Goal: Task Accomplishment & Management: Manage account settings

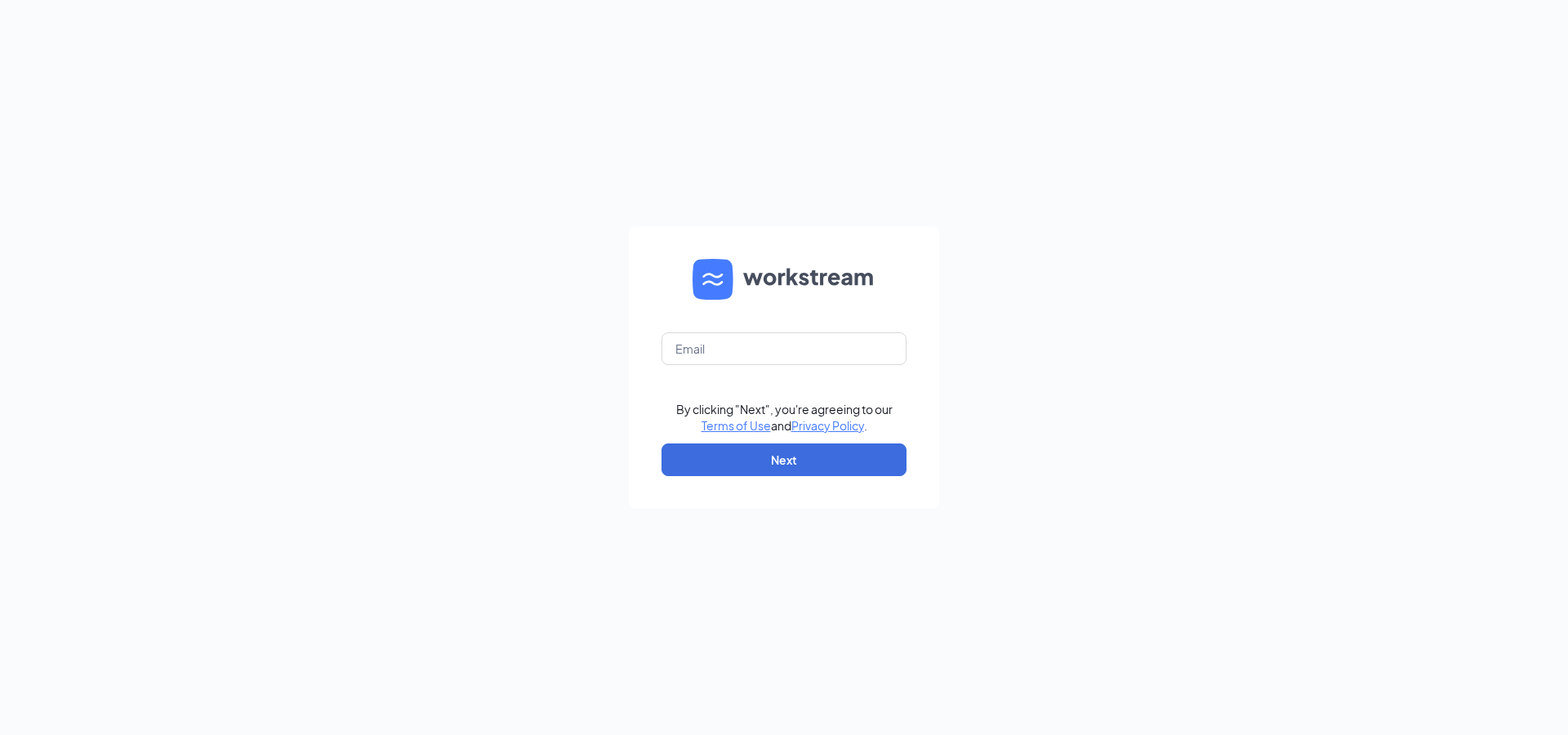
type input "jessi.matherly@firehousesubs.com"
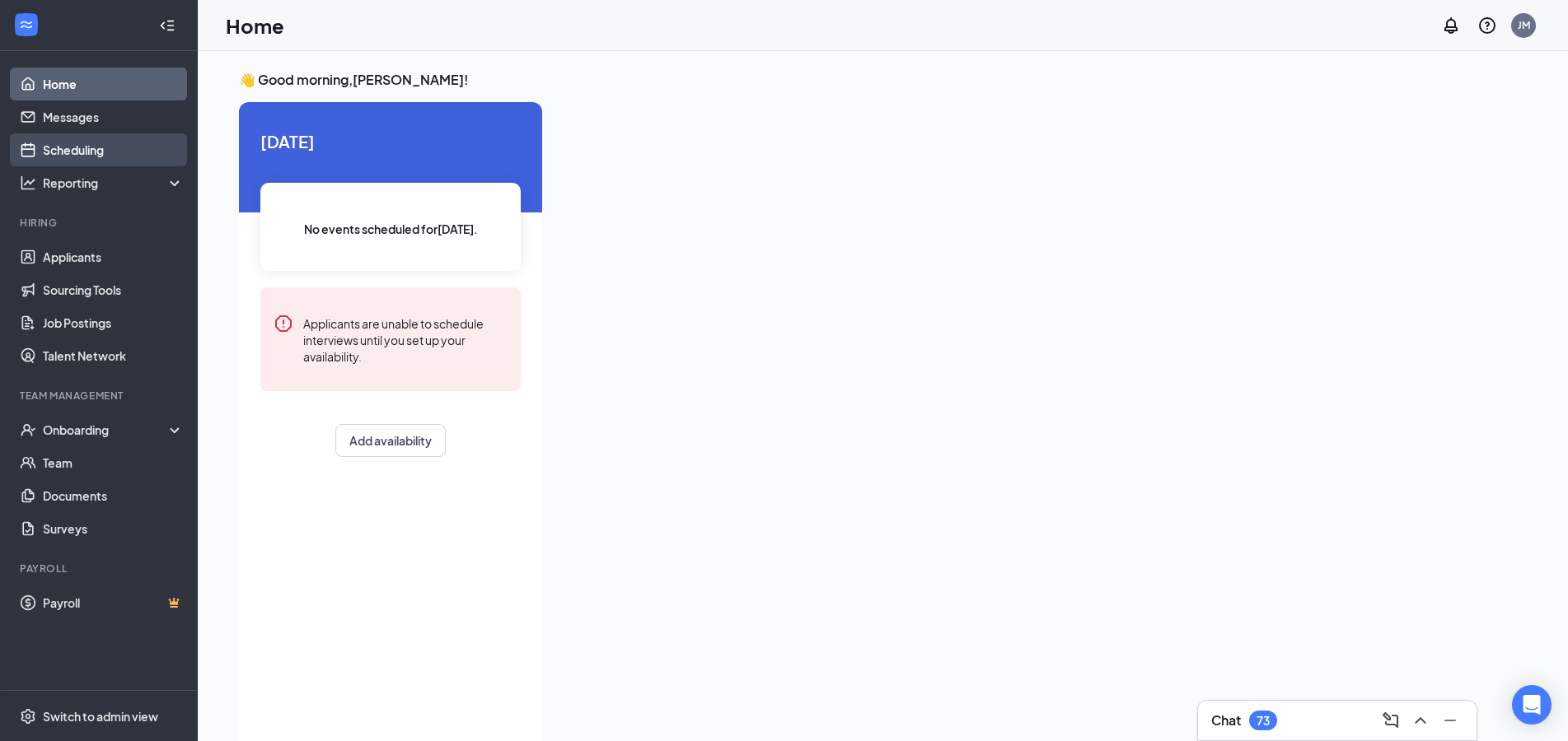
click at [112, 157] on link "Scheduling" at bounding box center [114, 150] width 141 height 33
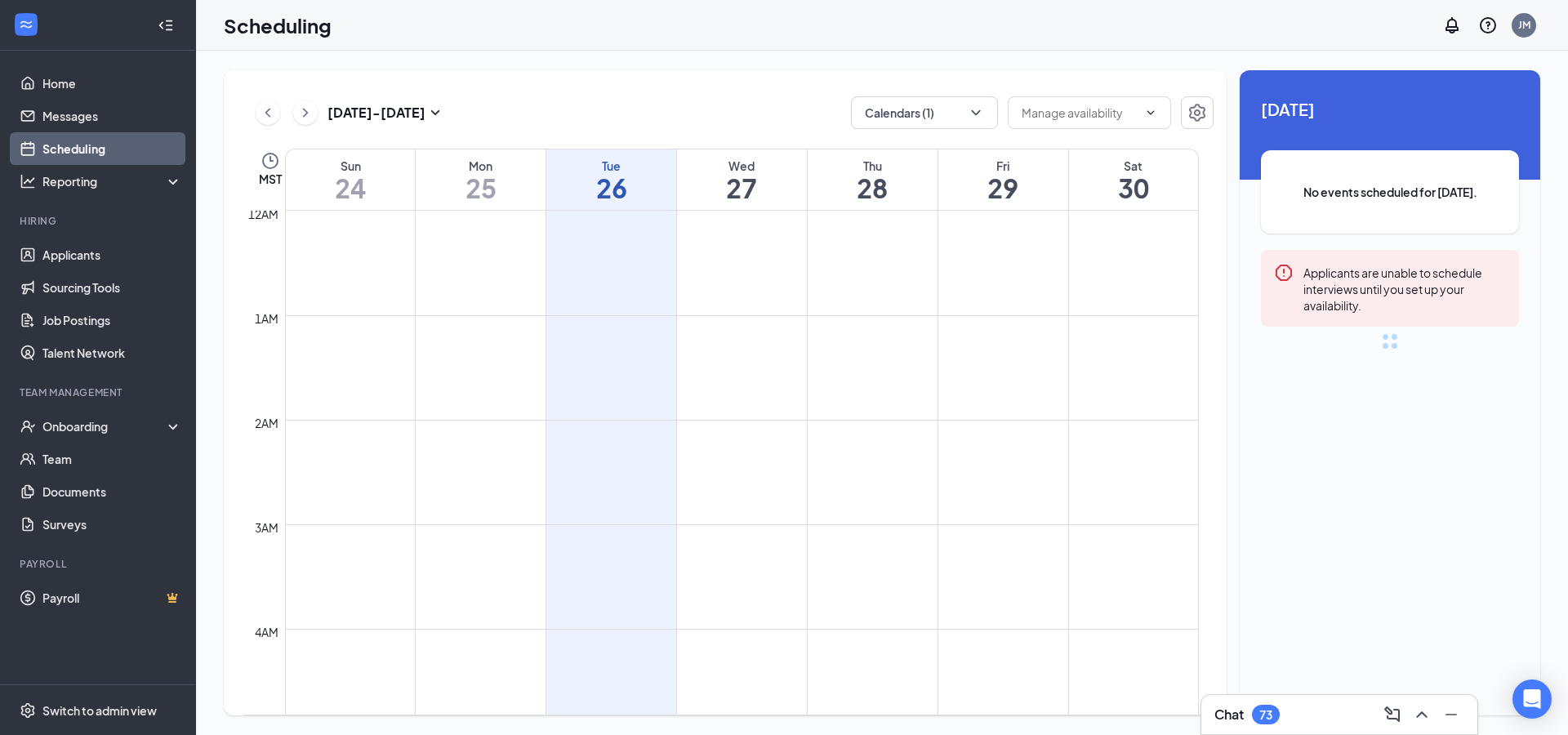
scroll to position [803, 0]
click at [973, 113] on icon "ChevronDown" at bounding box center [976, 113] width 17 height 17
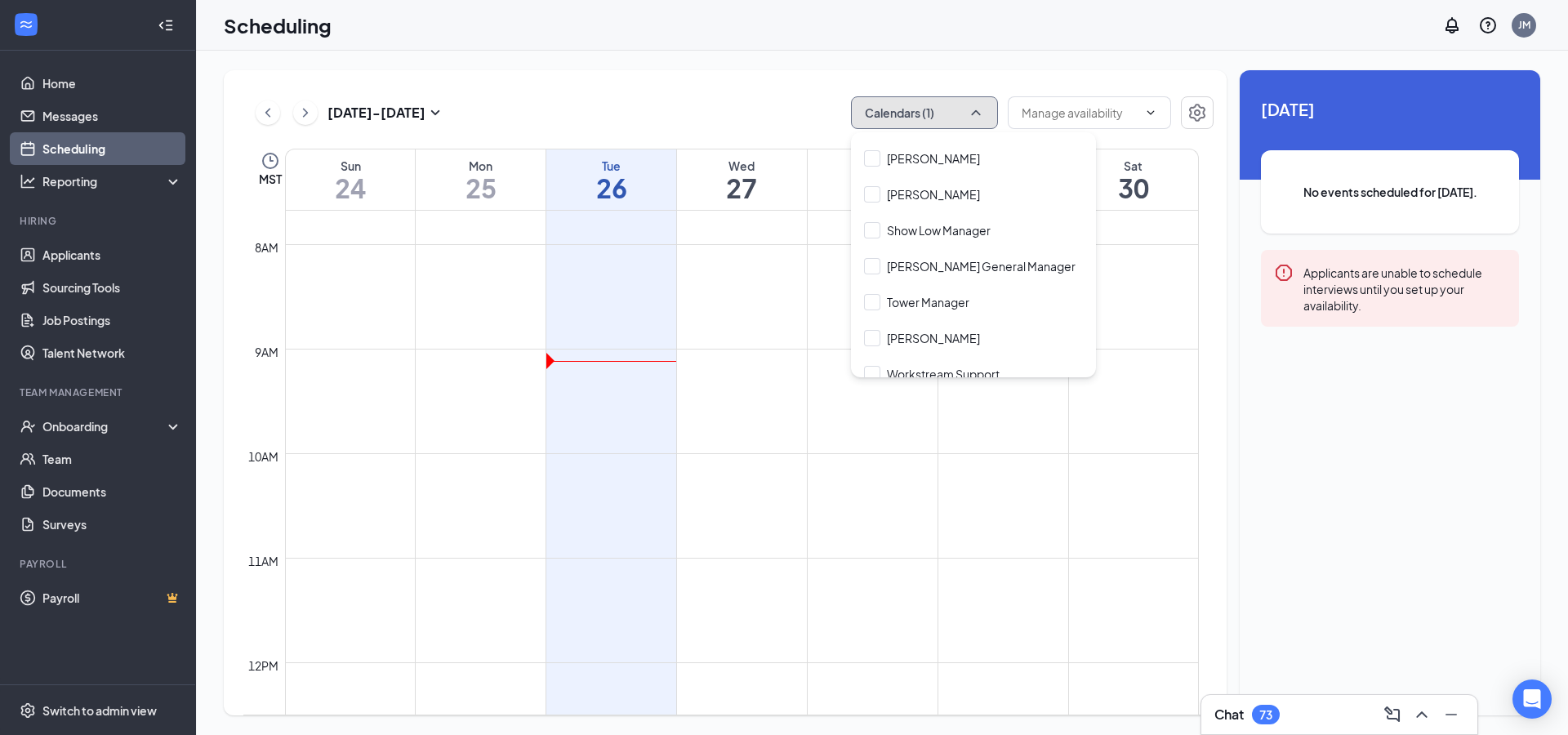
scroll to position [1013, 0]
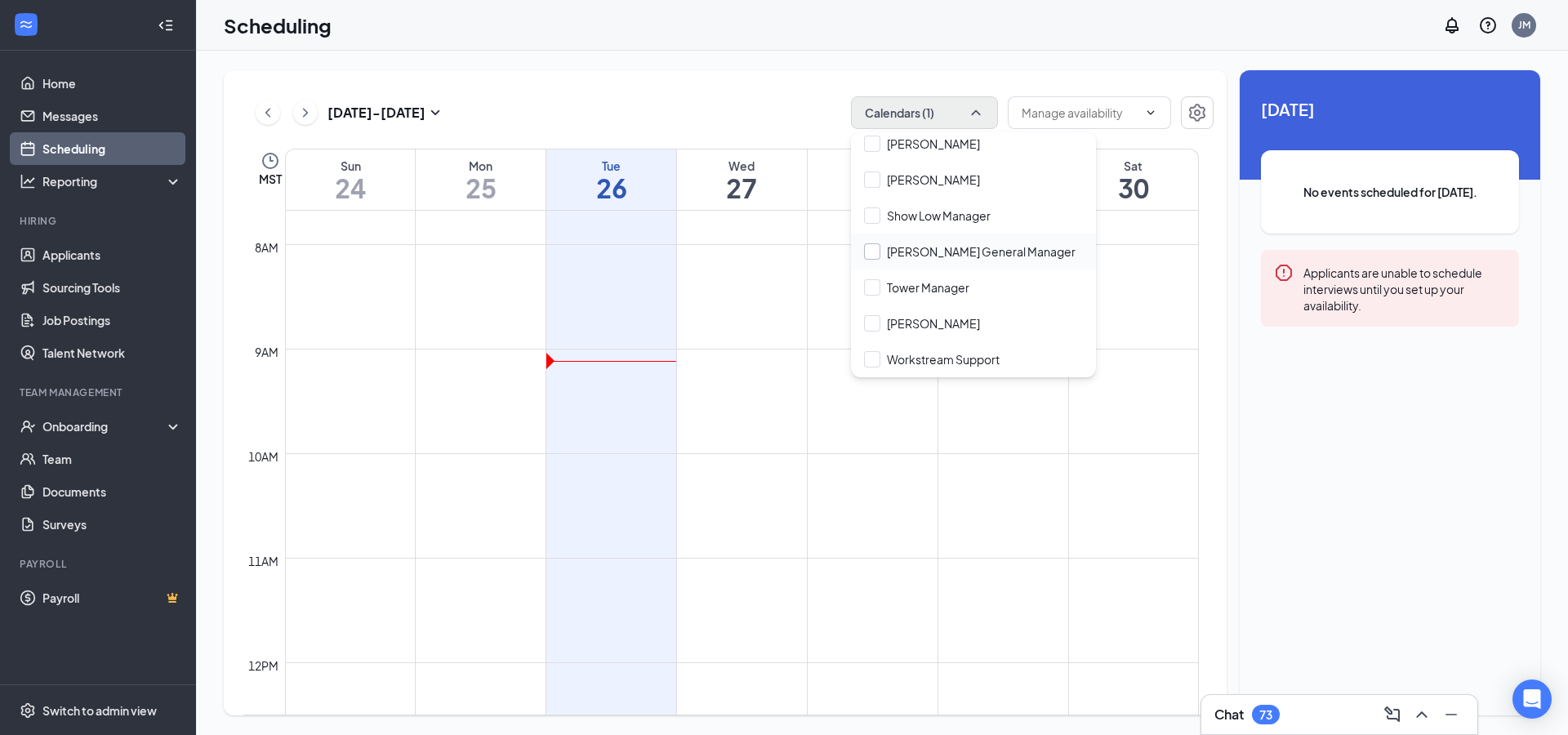
click at [941, 255] on input "[PERSON_NAME] General Manager" at bounding box center [969, 251] width 211 height 17
click at [912, 250] on input "[PERSON_NAME] General Manager" at bounding box center [969, 251] width 211 height 17
checkbox input "true"
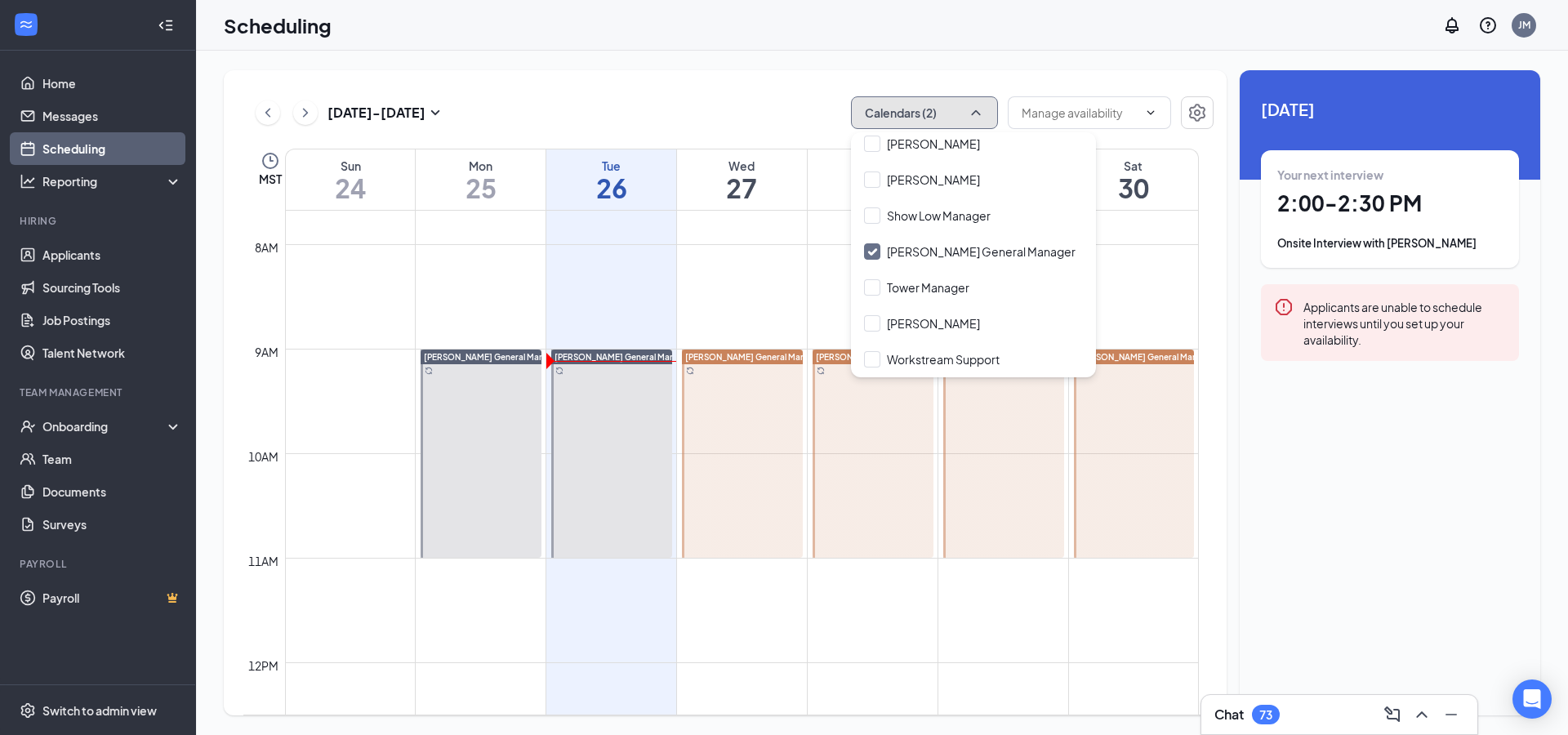
click at [964, 108] on button "Calendars (2)" at bounding box center [924, 112] width 147 height 32
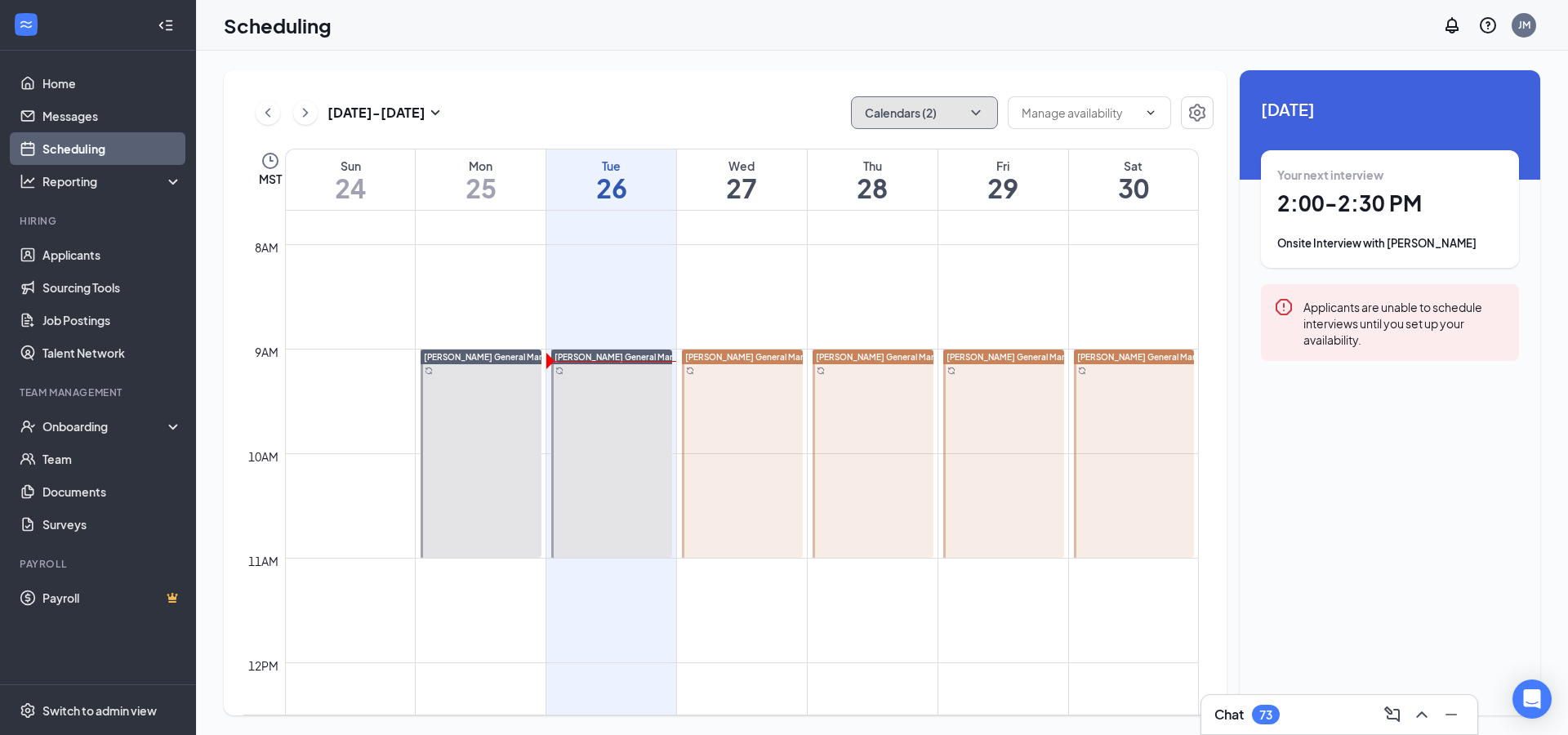
scroll to position [1013, 0]
click at [964, 113] on button "Calendars (2)" at bounding box center [924, 112] width 147 height 32
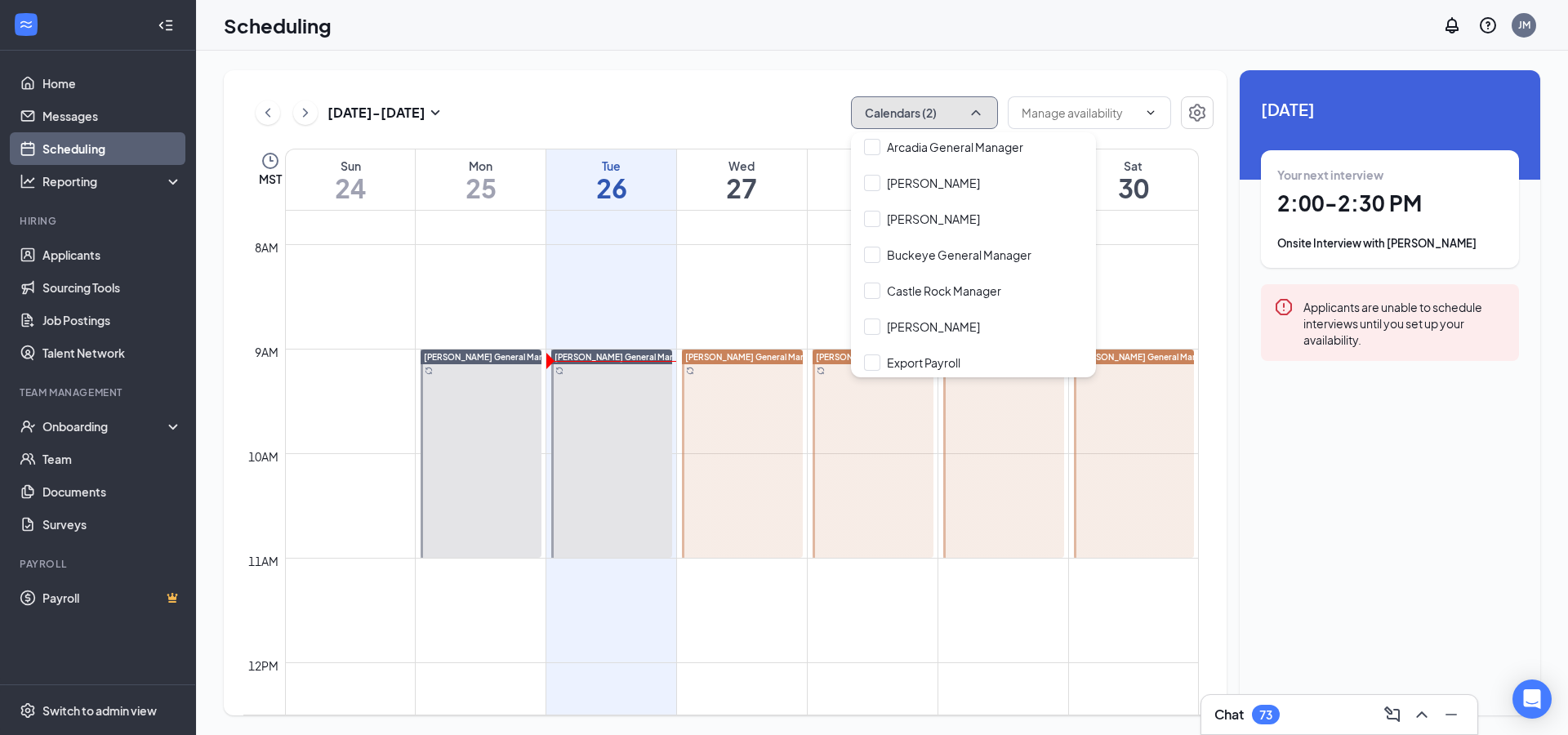
scroll to position [0, 0]
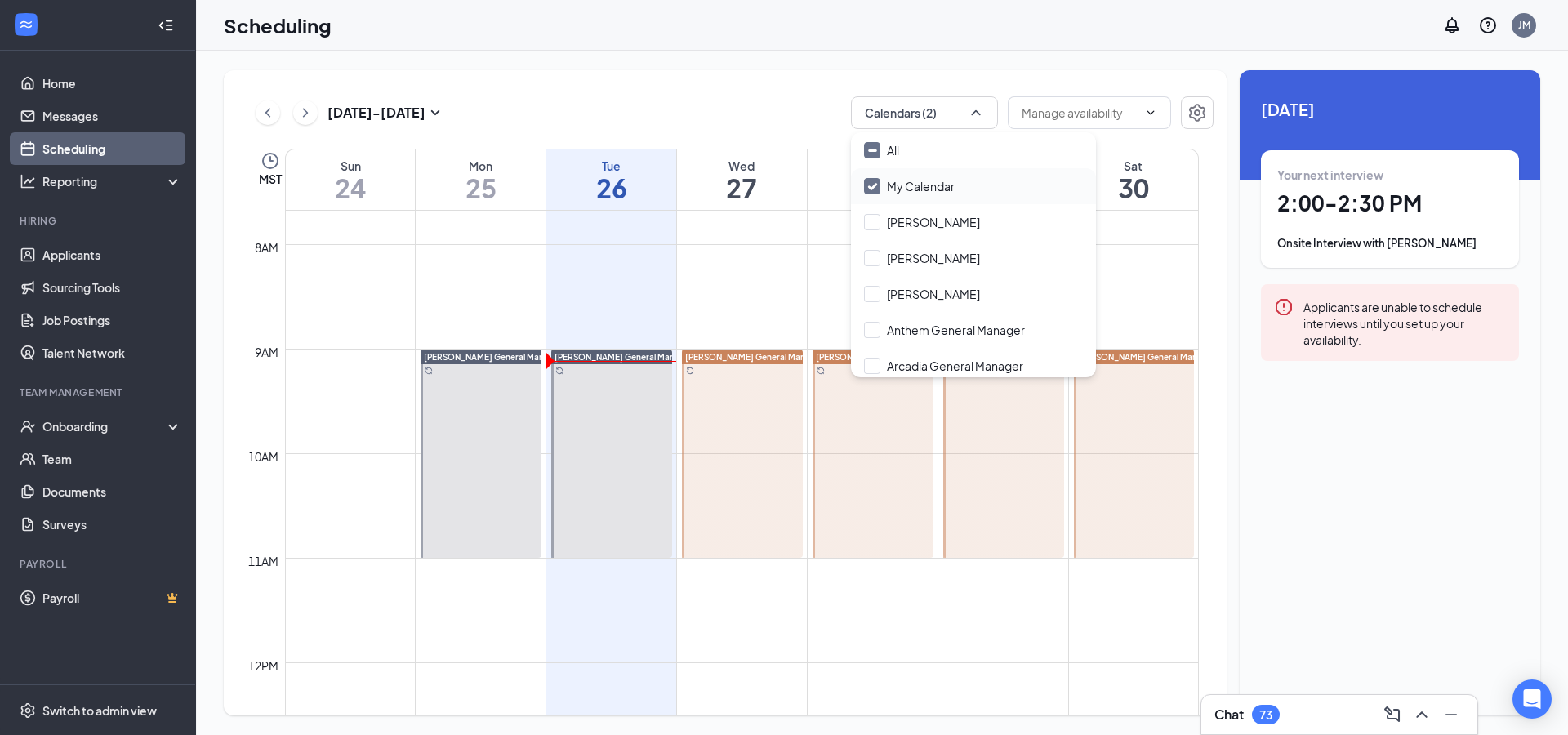
click at [955, 184] on div "My Calendar" at bounding box center [973, 186] width 245 height 36
checkbox input "false"
click at [779, 103] on div "[DATE] - [DATE] Calendars (1)" at bounding box center [729, 112] width 970 height 32
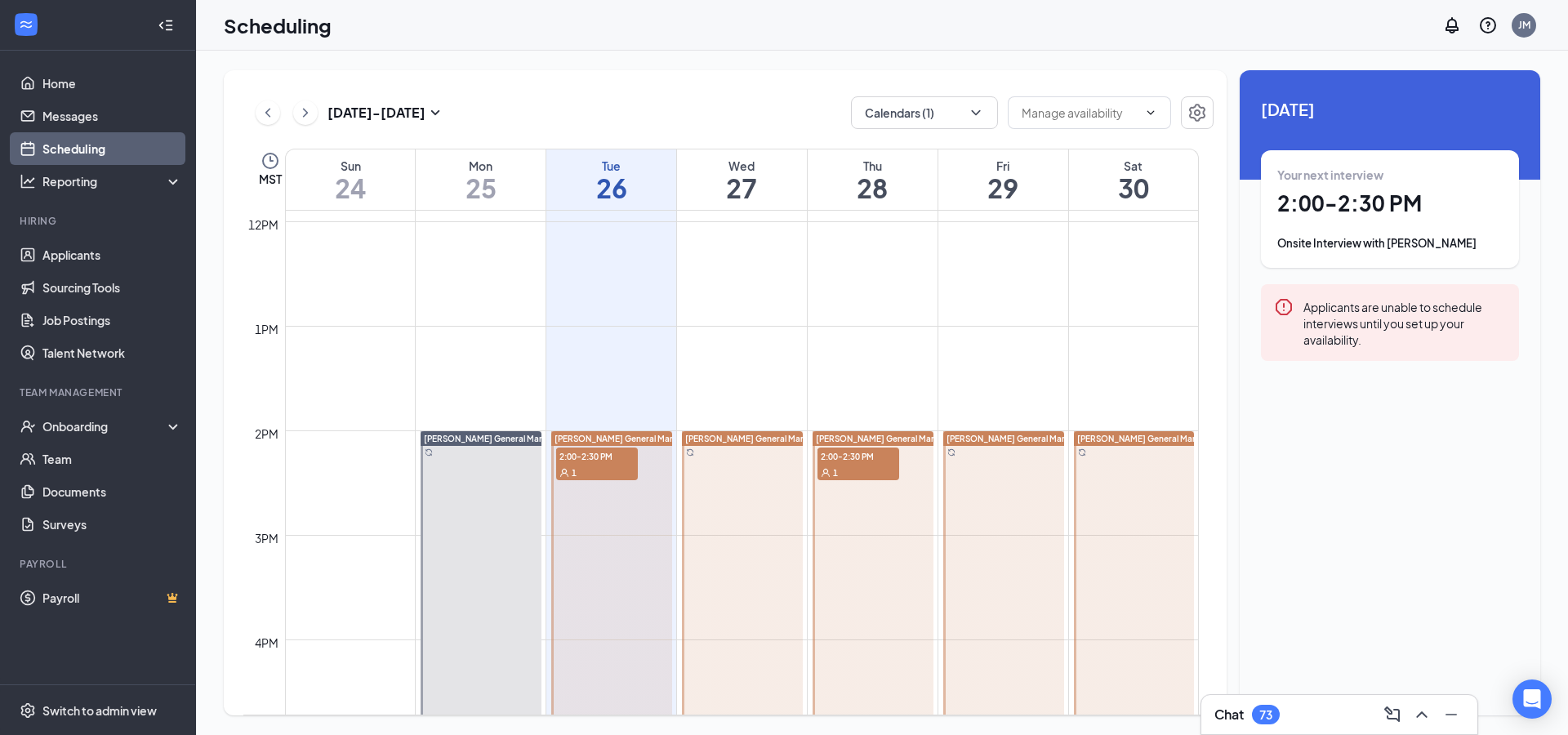
scroll to position [1333, 0]
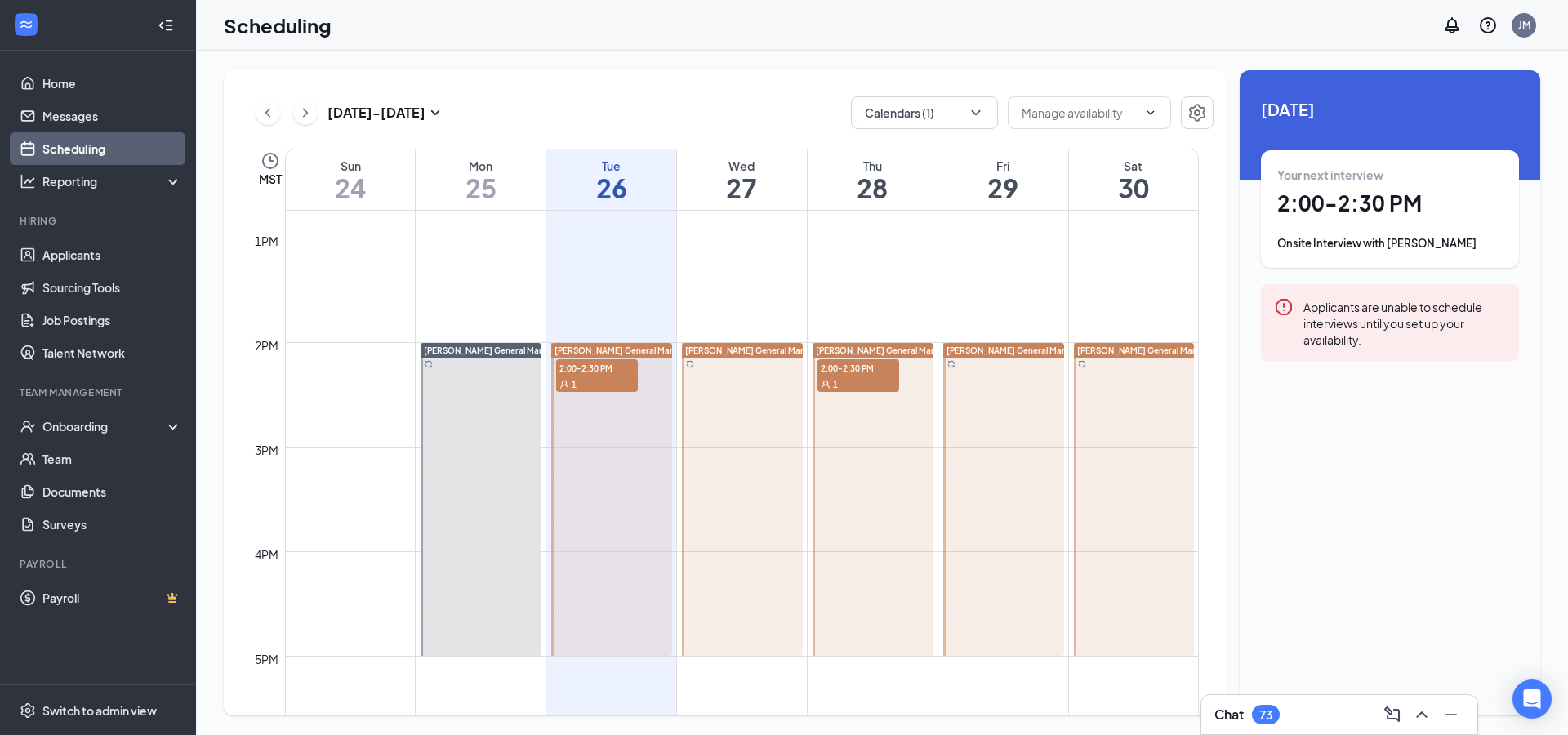
click at [867, 370] on span "2:00-2:30 PM" at bounding box center [859, 368] width 82 height 17
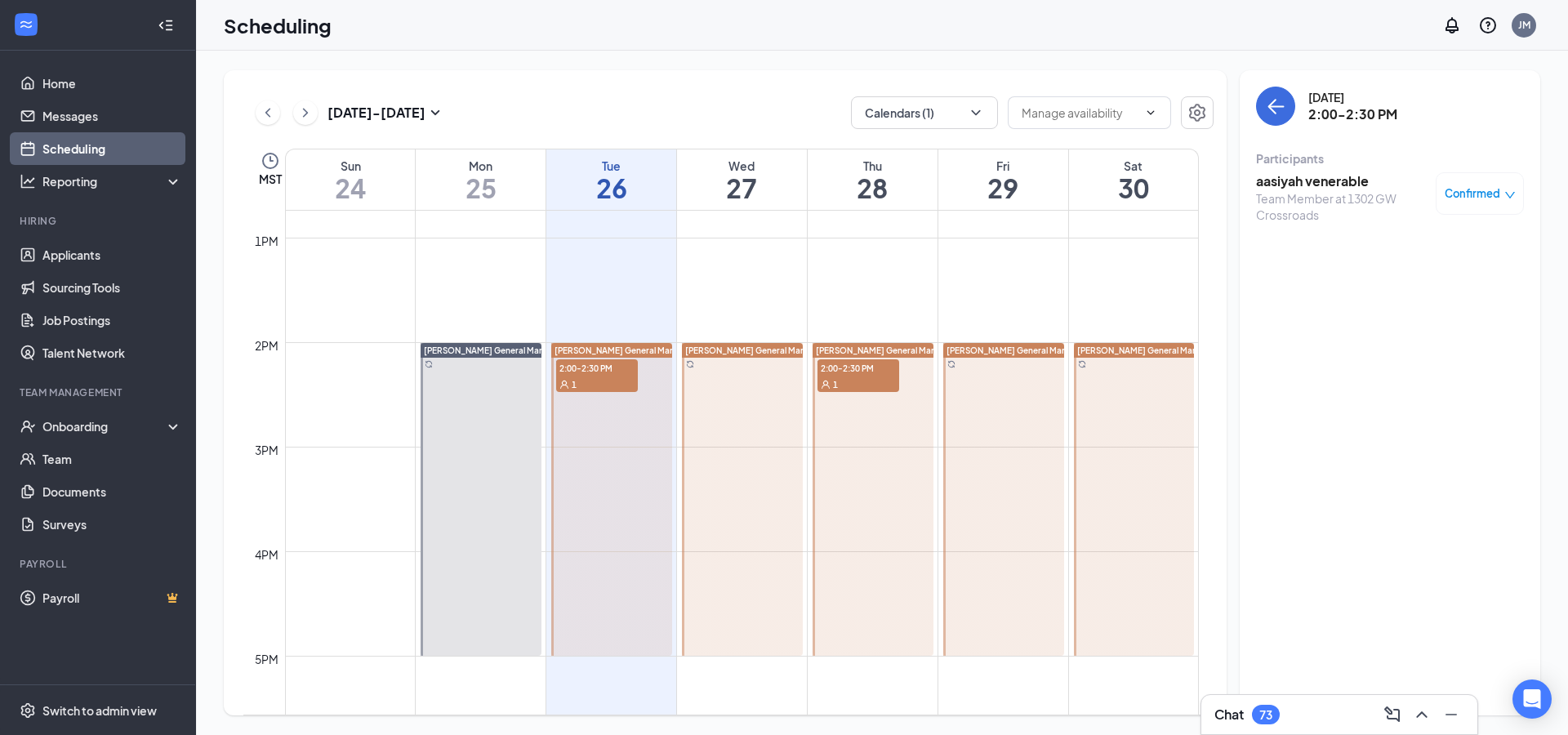
click at [1319, 200] on div "Team Member at 1302 GW Crossroads" at bounding box center [1341, 206] width 172 height 32
click at [1513, 194] on icon "down" at bounding box center [1510, 195] width 11 height 11
click at [1285, 265] on div "[DATE] 2:00-2:30 PM Participants aasiyah venerable Team Member at 1302 GW Cross…" at bounding box center [1390, 392] width 300 height 645
click at [1282, 186] on h3 "aasiyah venerable" at bounding box center [1341, 181] width 172 height 18
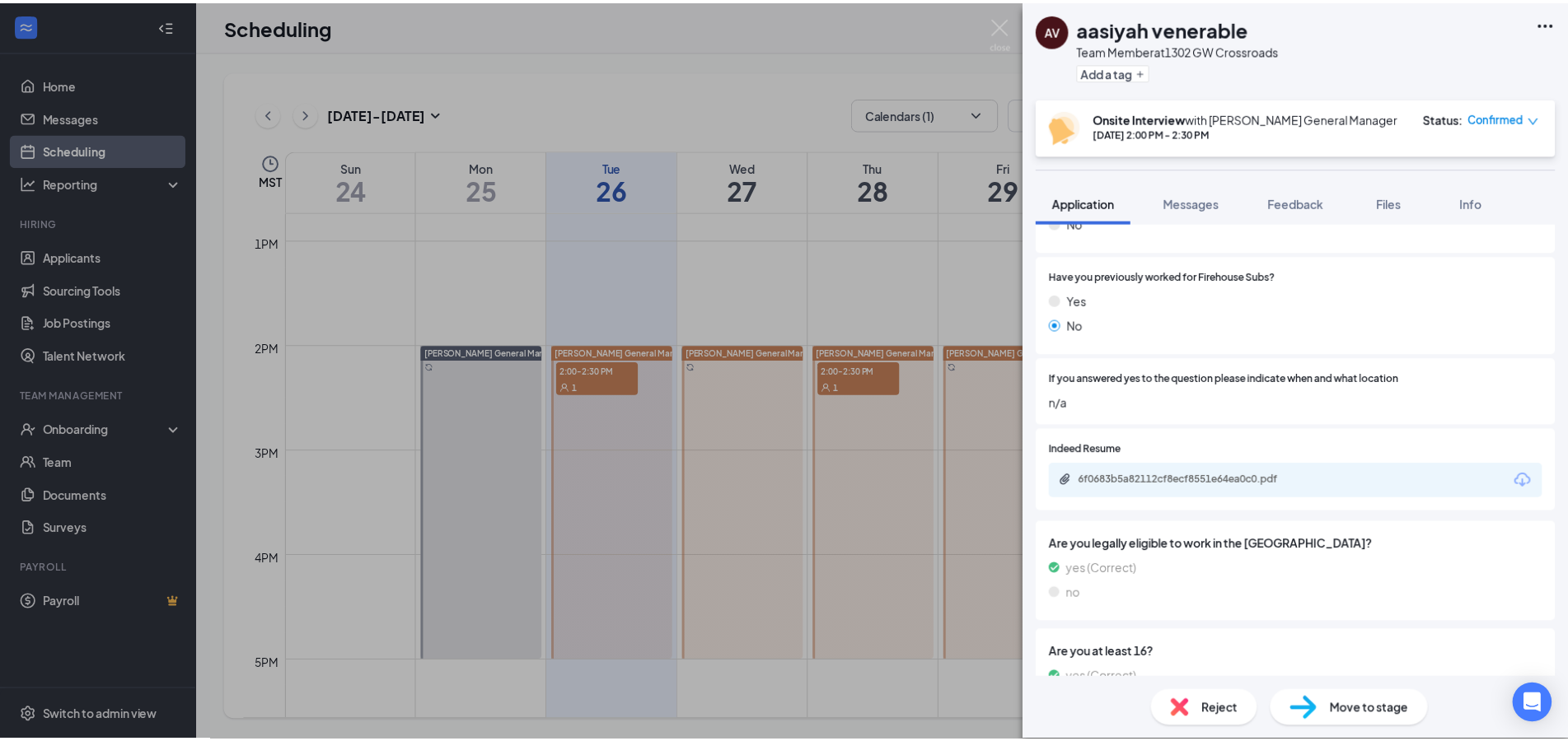
scroll to position [533, 0]
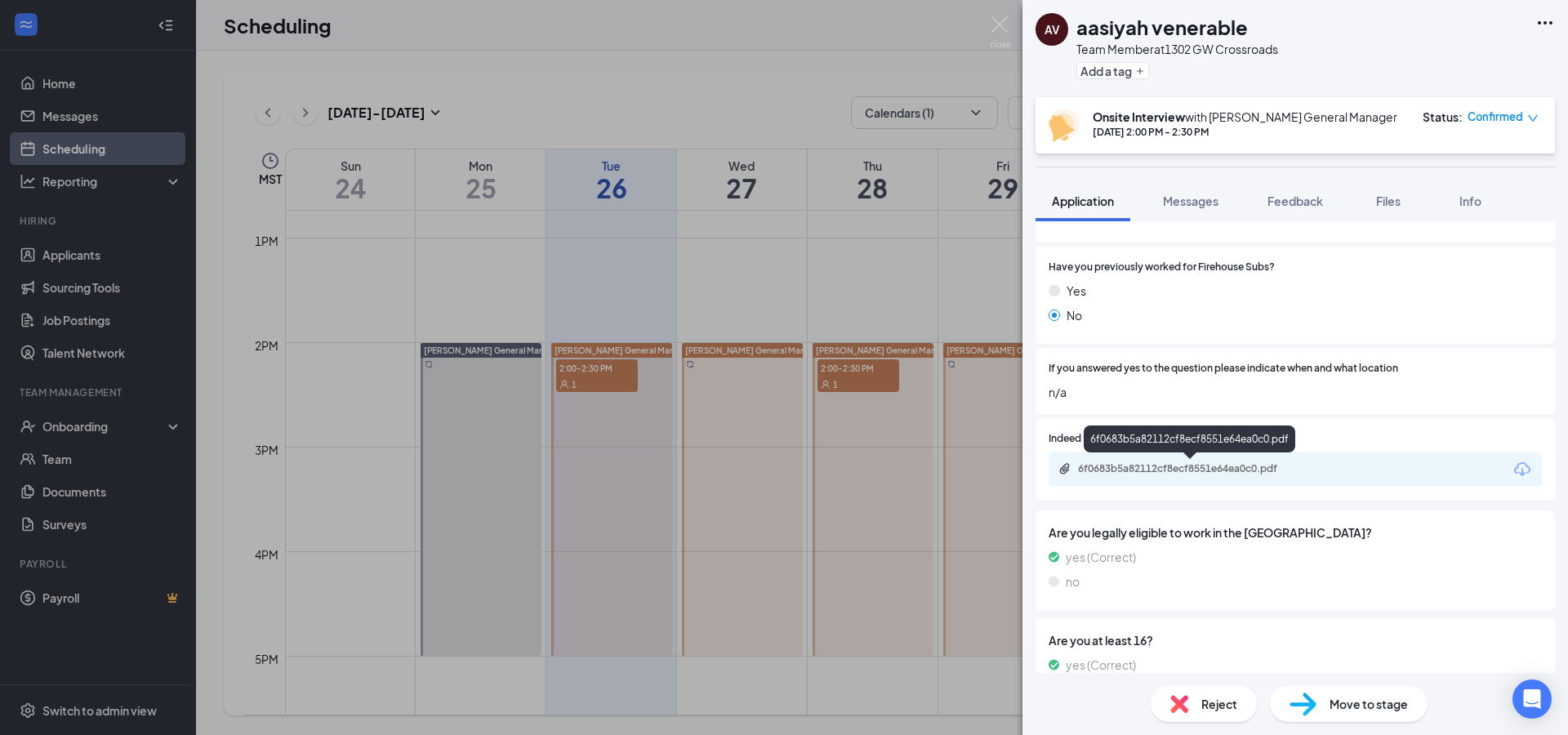
click at [1180, 469] on div "6f0683b5a82112cf8ecf8551e64ea0c0.pdf" at bounding box center [1192, 469] width 229 height 13
click at [832, 65] on div "AV aasiyah venerable Team Member at 1302 GW Crossroads Add a tag Onsite Intervi…" at bounding box center [784, 368] width 1568 height 735
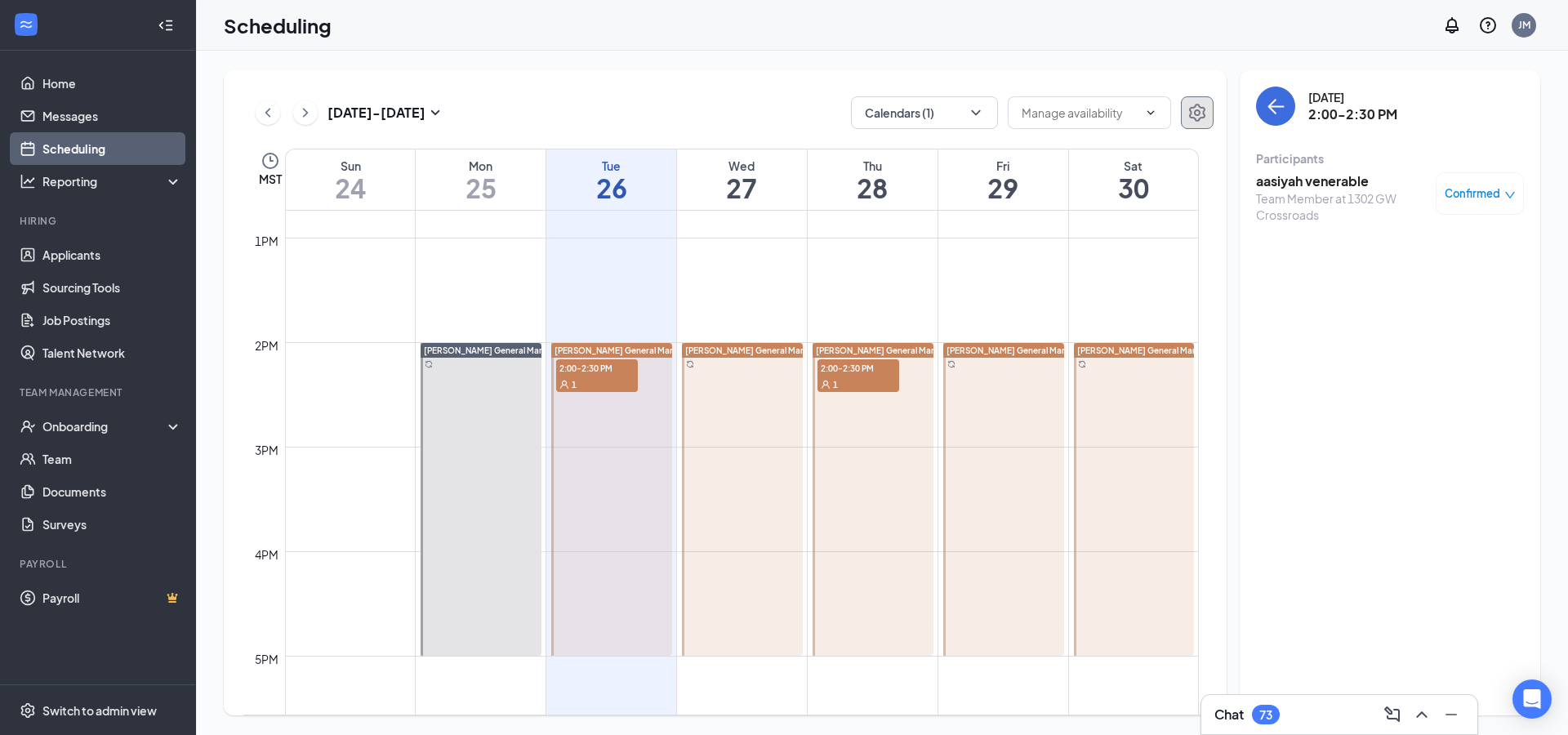
click at [1192, 113] on icon "Settings" at bounding box center [1197, 113] width 19 height 19
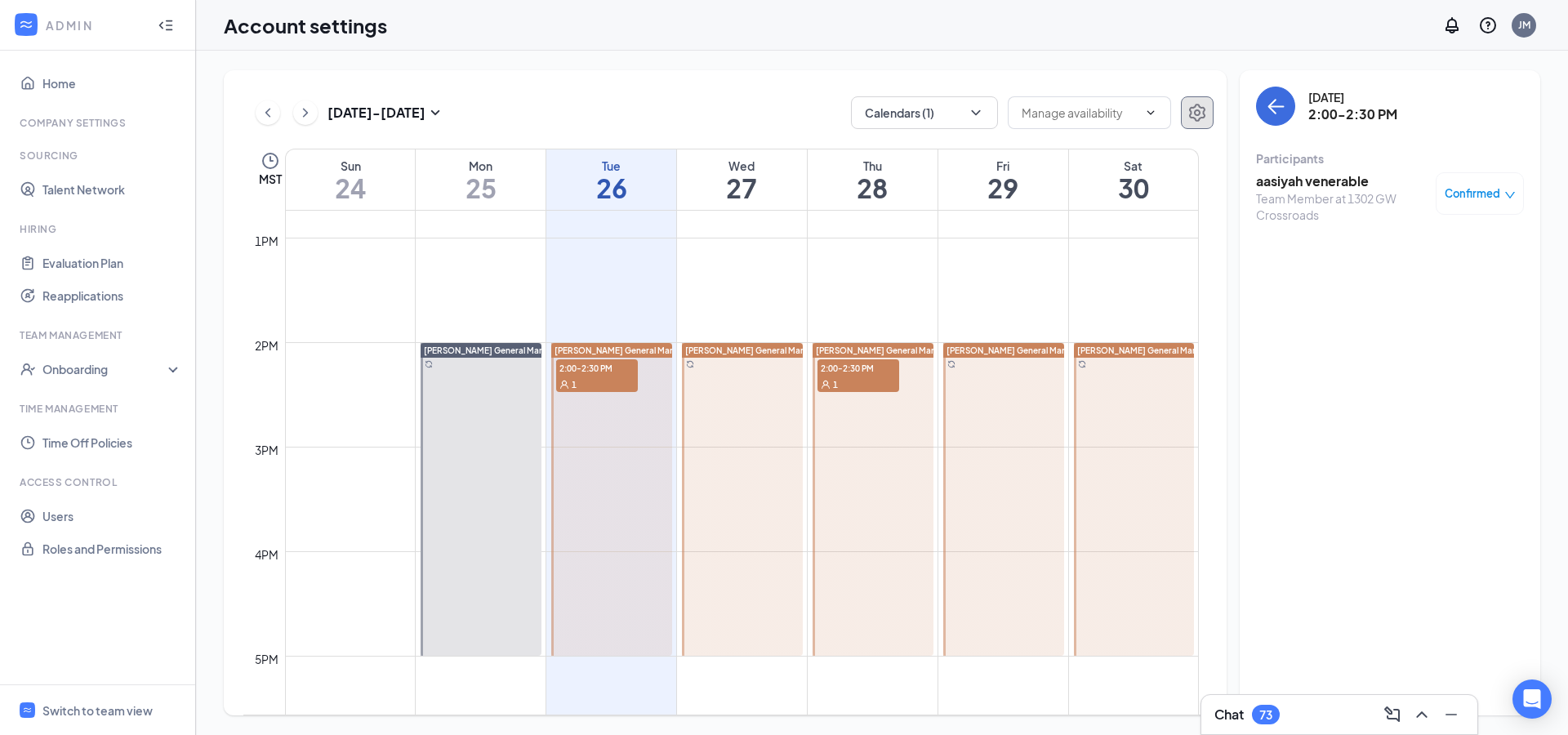
click at [1192, 113] on icon "Settings" at bounding box center [1197, 113] width 19 height 19
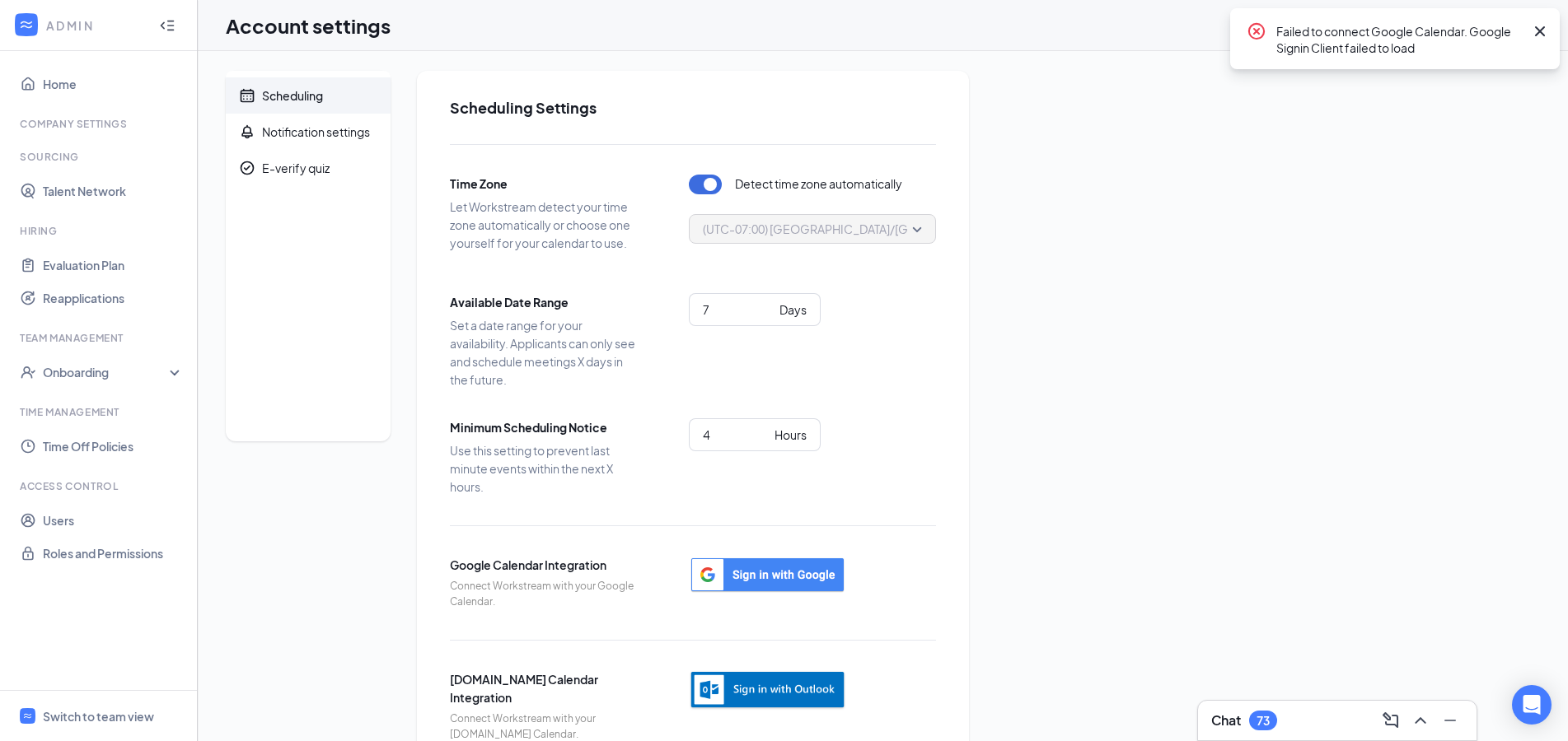
scroll to position [47, 0]
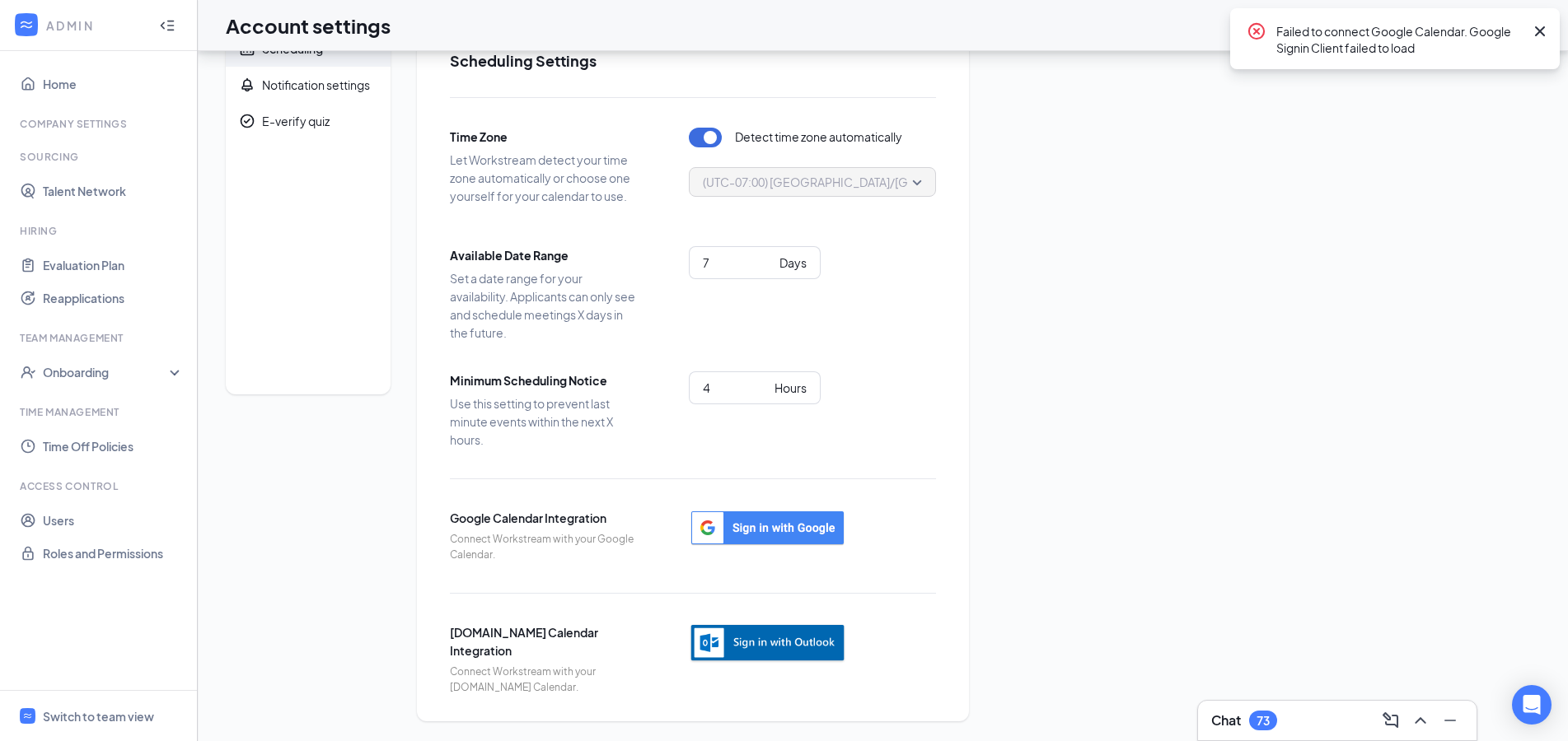
click at [784, 642] on img "button" at bounding box center [767, 644] width 158 height 40
click at [1030, 34] on div "Account settings JM" at bounding box center [883, 26] width 1370 height 51
